Goal: Navigation & Orientation: Find specific page/section

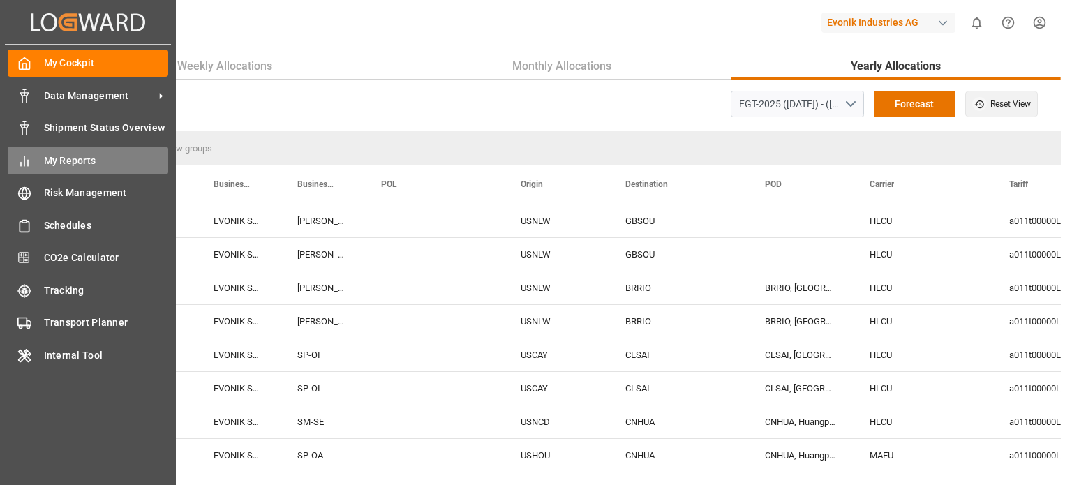
click at [67, 158] on span "My Reports" at bounding box center [106, 160] width 125 height 15
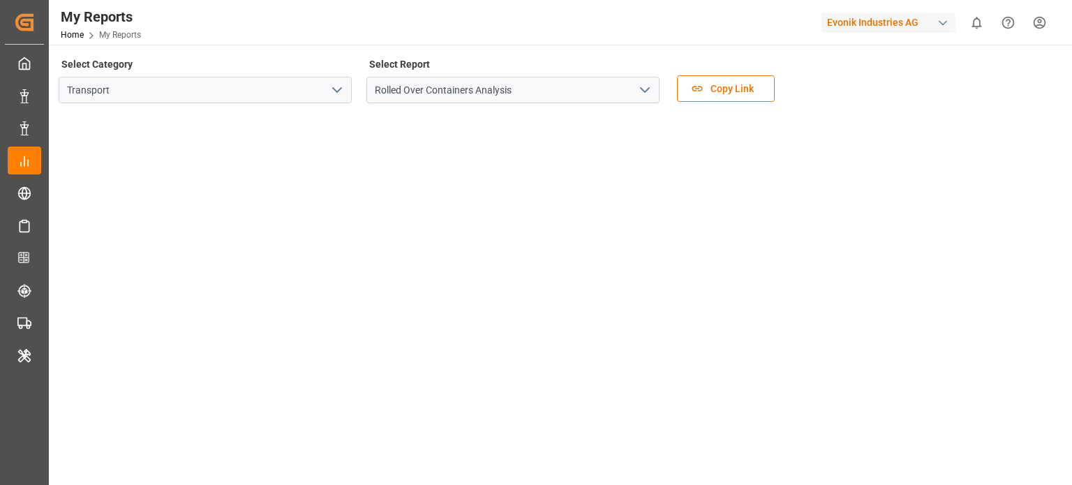
click at [335, 93] on icon "open menu" at bounding box center [337, 90] width 17 height 17
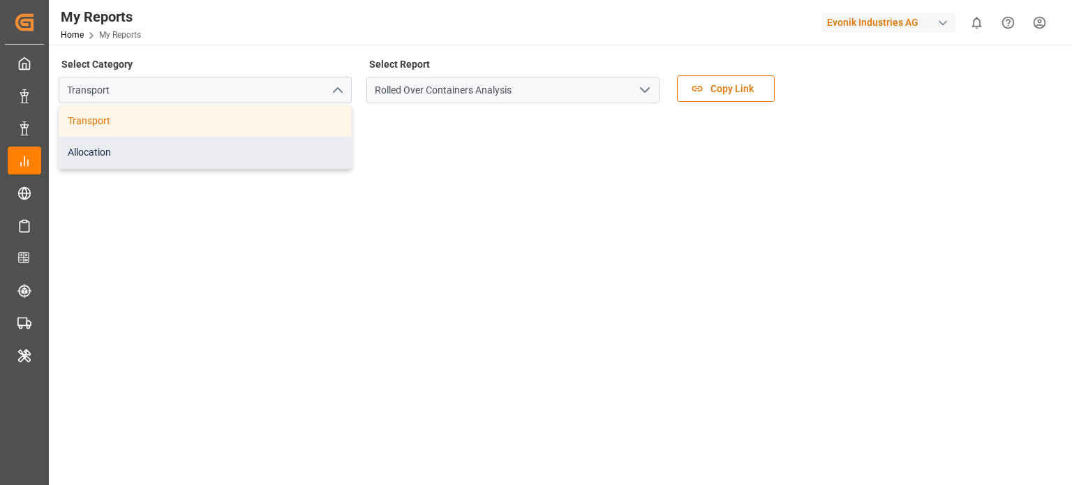
click at [232, 160] on div "Allocation" at bounding box center [205, 152] width 292 height 31
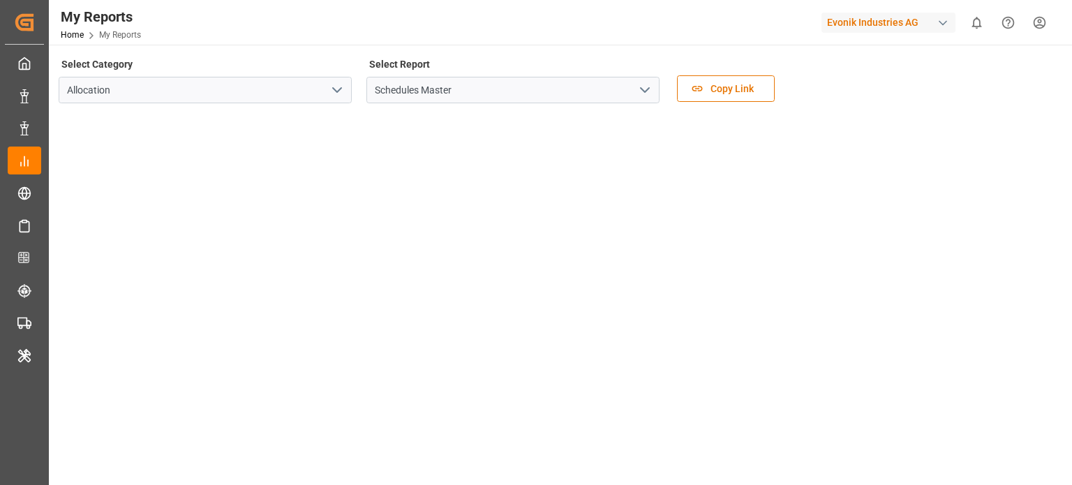
click at [638, 95] on icon "open menu" at bounding box center [644, 90] width 17 height 17
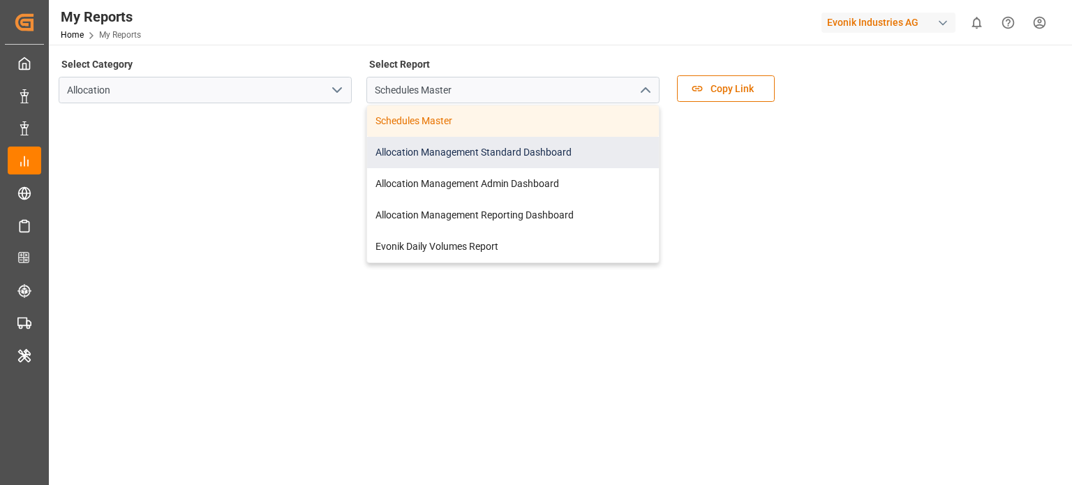
click at [483, 156] on div "Allocation Management Standard Dashboard" at bounding box center [513, 152] width 292 height 31
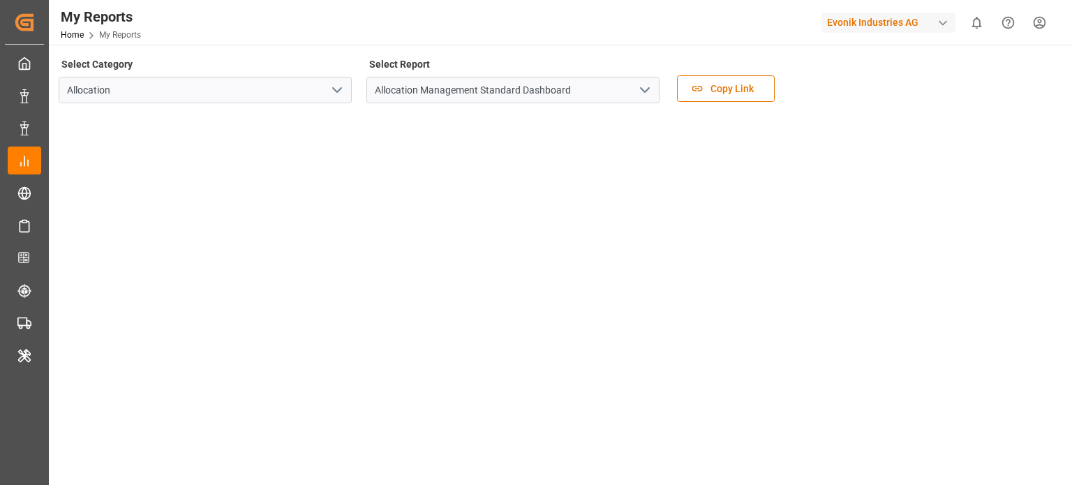
click at [336, 89] on icon "open menu" at bounding box center [337, 90] width 17 height 17
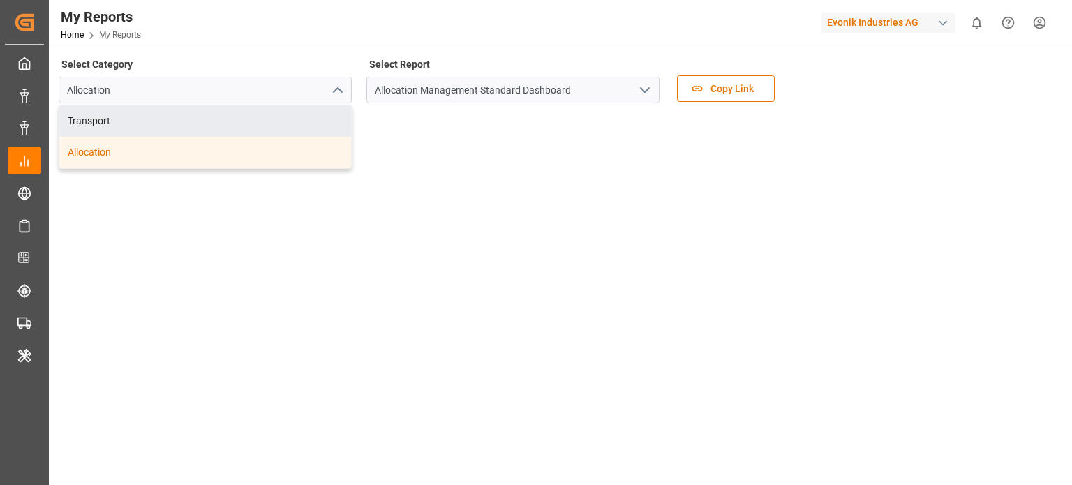
click at [652, 85] on icon "open menu" at bounding box center [644, 90] width 17 height 17
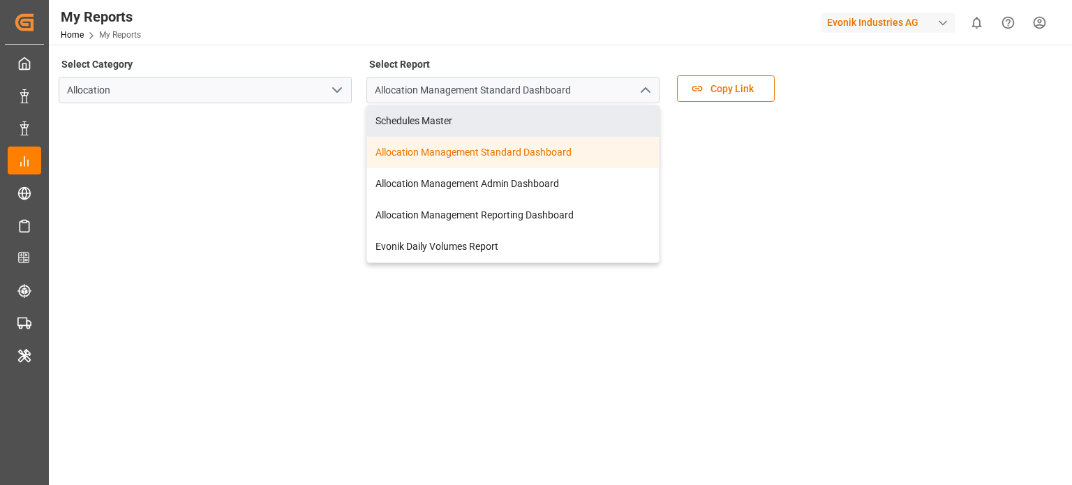
click at [629, 36] on div "My Reports Home My Reports Evonik Industries AG 0 Notifications Only show unrea…" at bounding box center [555, 22] width 1033 height 45
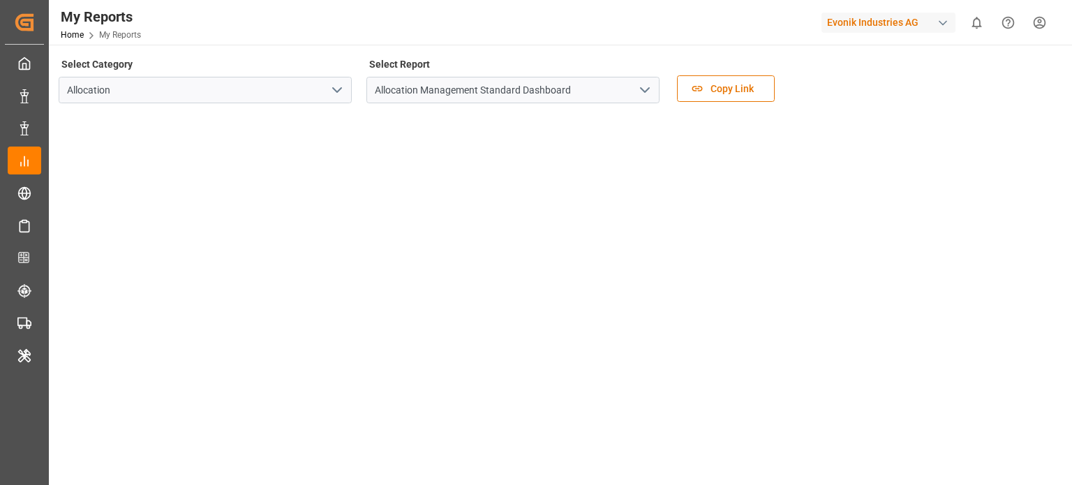
click at [862, 80] on div "Select Category Allocation Select Report Allocation Management Standard Dashboa…" at bounding box center [559, 83] width 1000 height 59
click at [938, 64] on div "Select Category Allocation Select Report Allocation Management Standard Dashboa…" at bounding box center [559, 83] width 1000 height 59
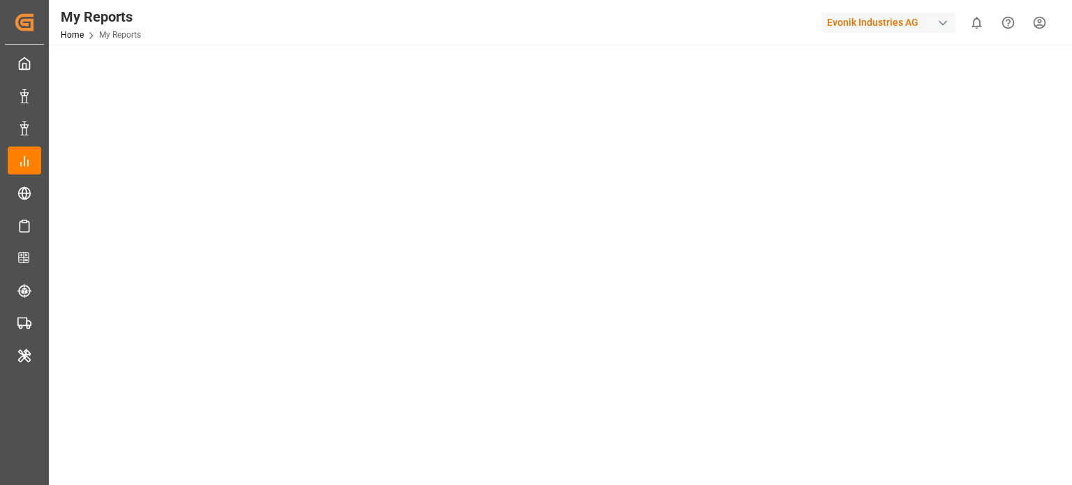
scroll to position [209, 0]
click at [1063, 174] on main "Select Category Allocation Select Report Allocation Management Standard Dashboa…" at bounding box center [559, 155] width 1020 height 620
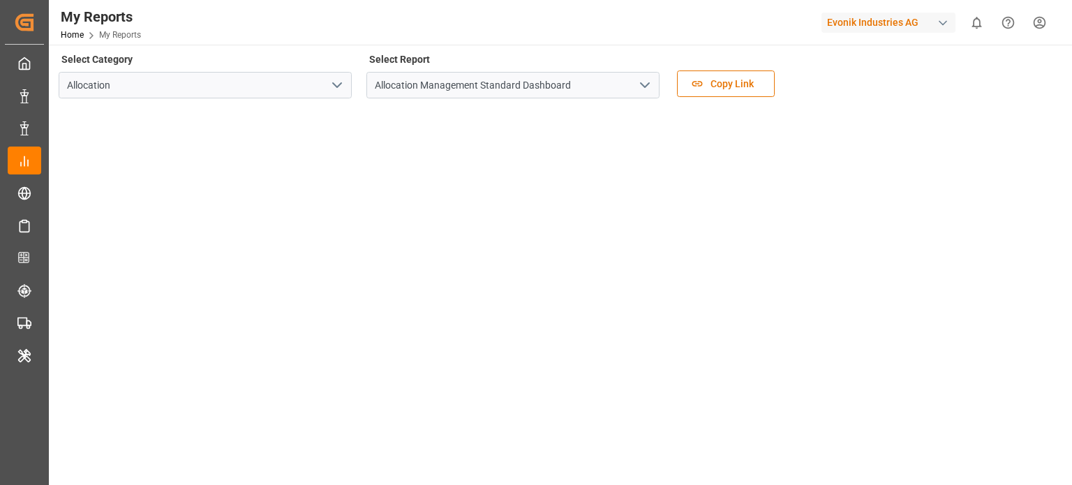
scroll to position [0, 0]
click at [801, 72] on div "Select Category Allocation Select Report Allocation Management Standard Dashboa…" at bounding box center [559, 83] width 1000 height 59
